Goal: Consume media (video, audio)

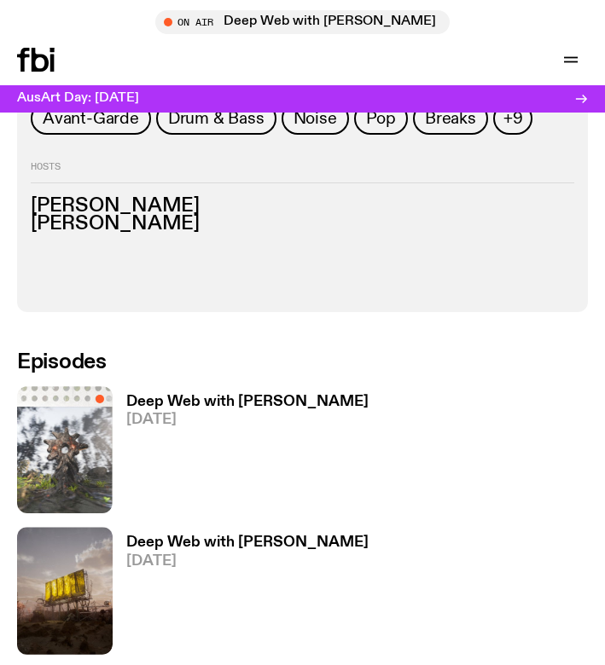
scroll to position [803, 0]
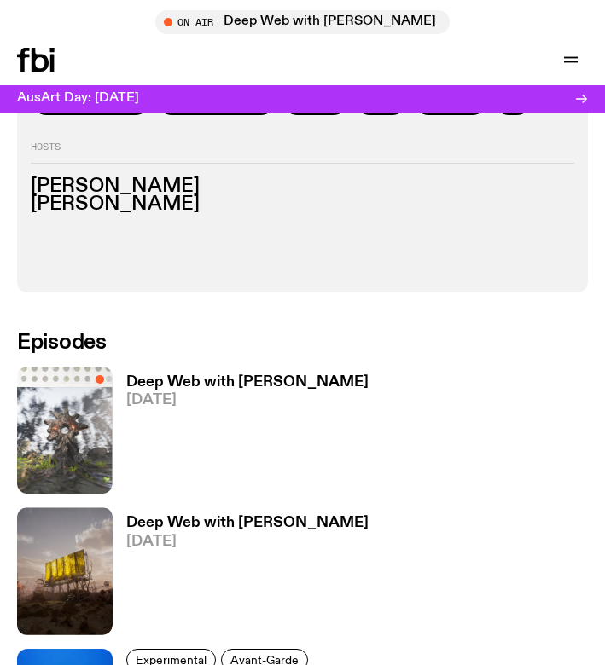
click at [177, 377] on h3 "Deep Web with [PERSON_NAME]" at bounding box center [247, 382] width 242 height 14
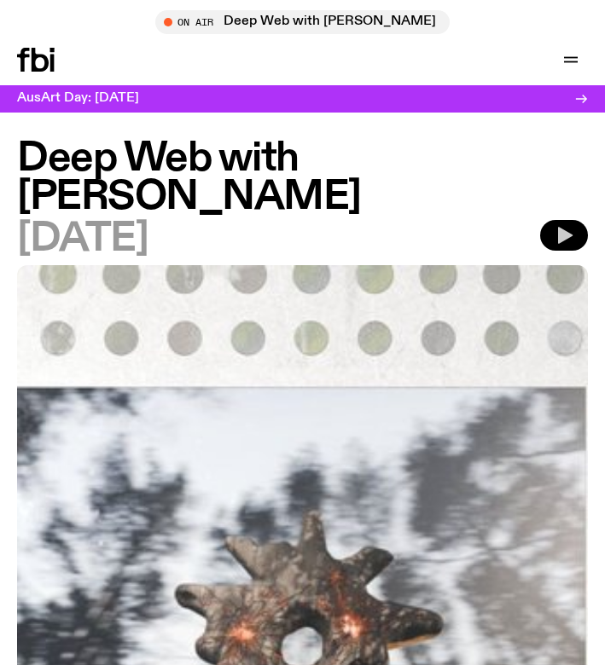
click at [559, 240] on icon "button" at bounding box center [565, 235] width 14 height 17
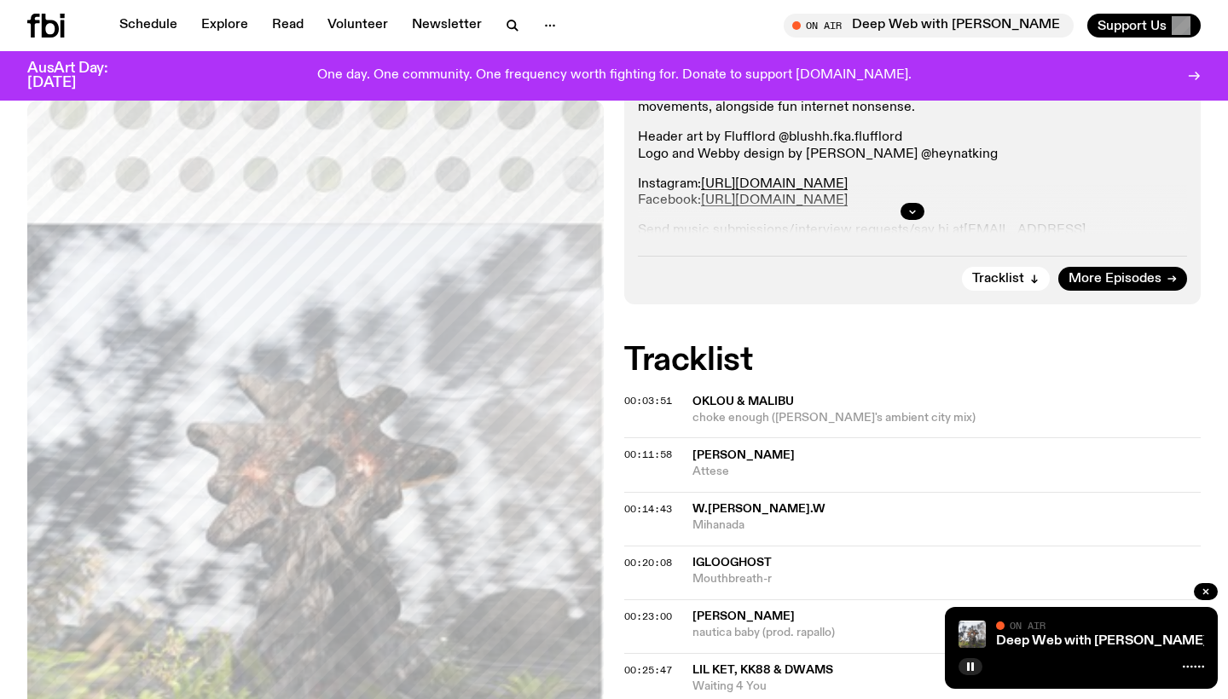
scroll to position [489, 0]
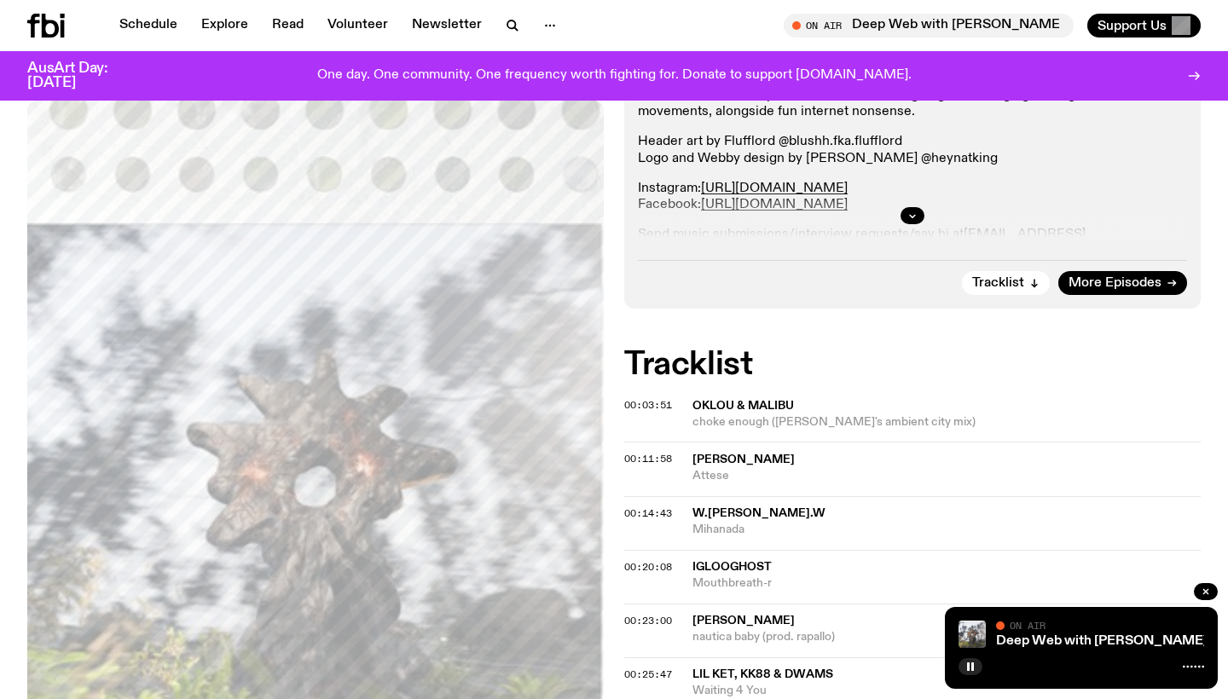
drag, startPoint x: 861, startPoint y: 232, endPoint x: 865, endPoint y: 271, distance: 39.5
click at [604, 271] on div "On Air Now Specialist Deep Web zeroes in on the frequencies originating from mu…" at bounding box center [912, 112] width 577 height 391
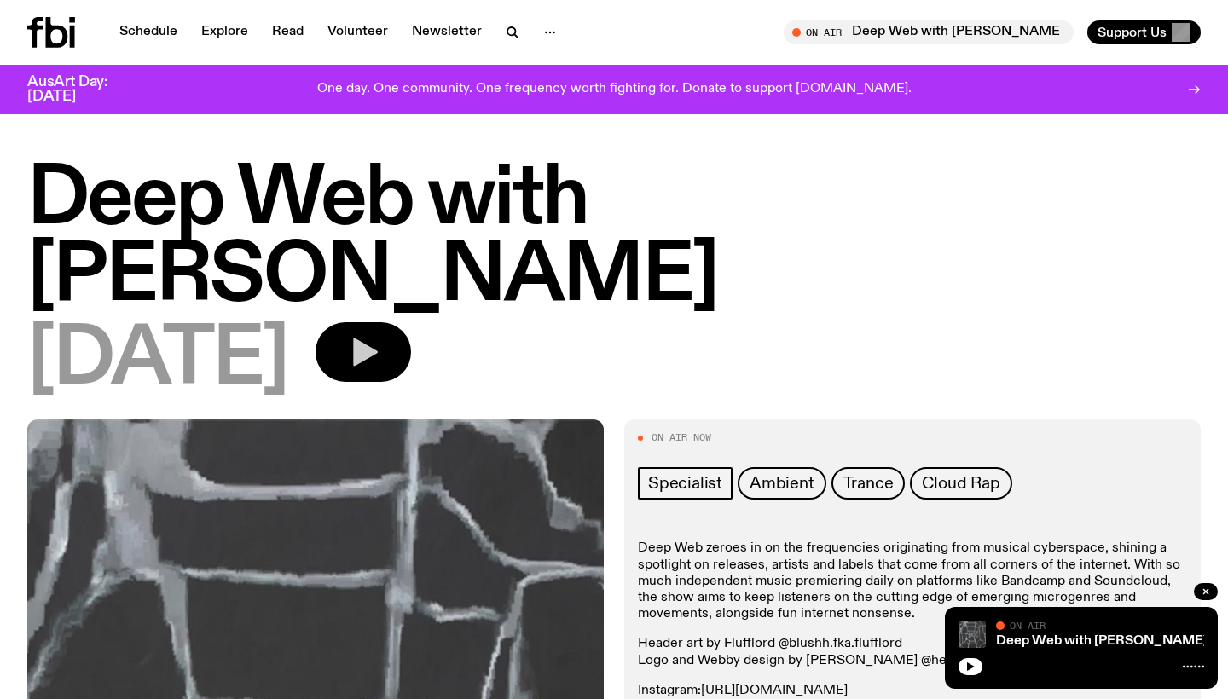
click at [378, 357] on icon "button" at bounding box center [365, 353] width 25 height 28
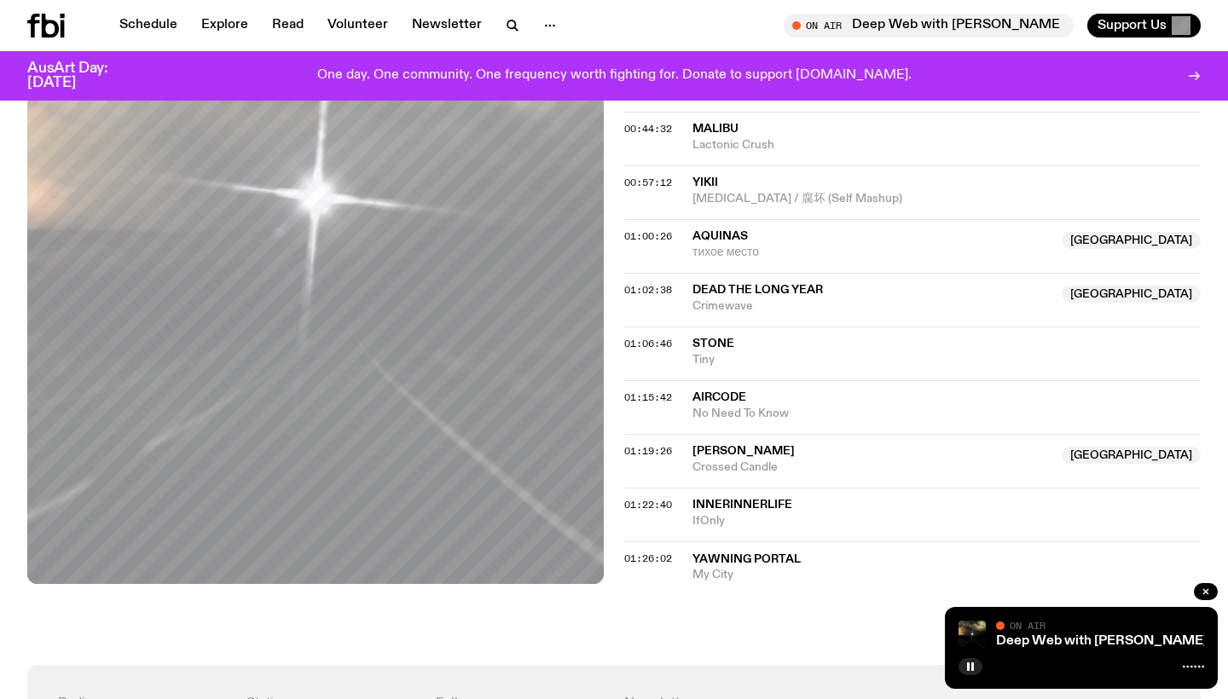
scroll to position [1355, 0]
